Goal: Navigation & Orientation: Go to known website

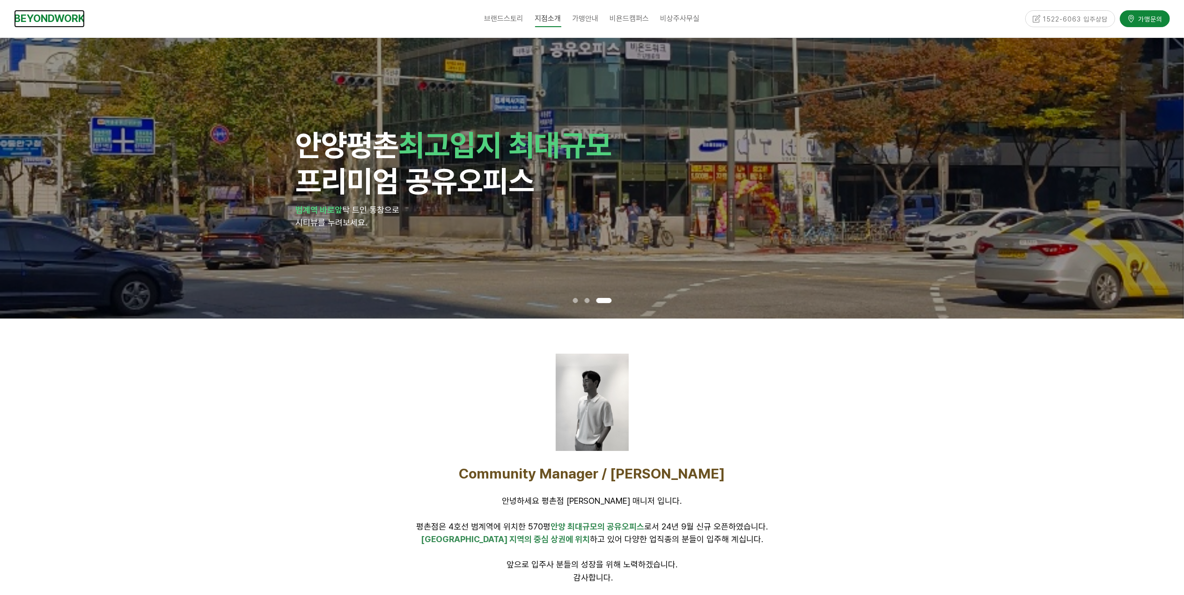
click at [26, 17] on link "BEYONDWORK" at bounding box center [49, 18] width 71 height 17
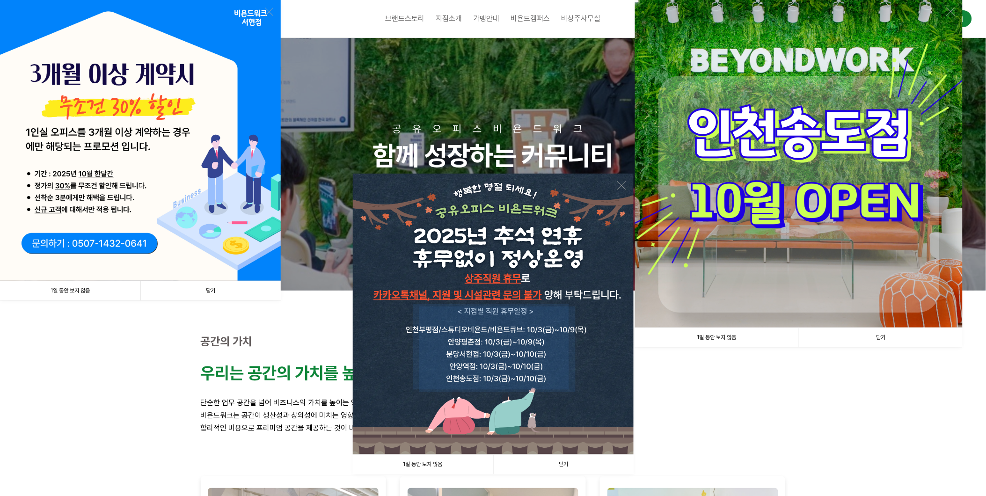
click at [887, 335] on link "닫기" at bounding box center [881, 337] width 164 height 19
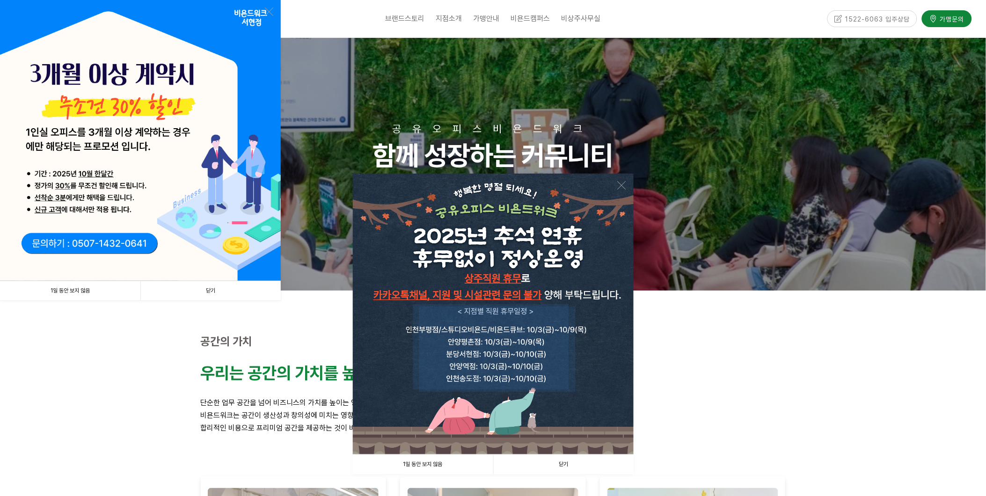
click at [553, 465] on link "닫기" at bounding box center [563, 464] width 140 height 19
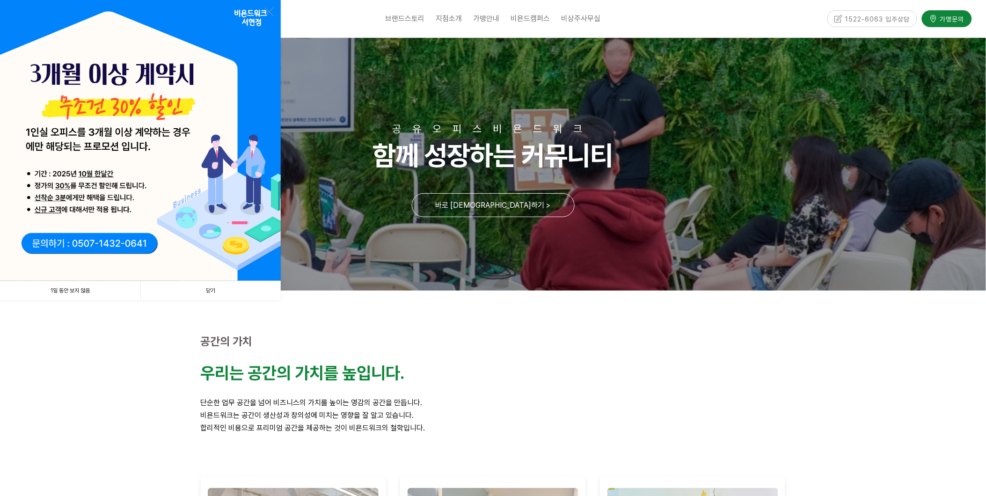
click at [212, 288] on link "닫기" at bounding box center [210, 290] width 140 height 19
